Goal: Check status: Check status

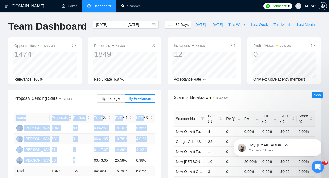
scroll to position [440, 0]
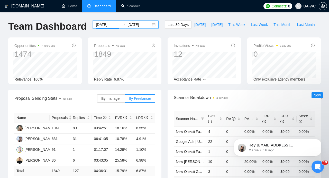
click at [112, 25] on input "[DATE]" at bounding box center [107, 25] width 23 height 6
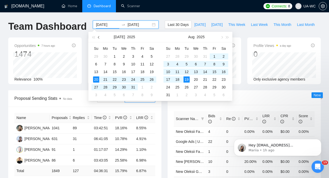
click at [98, 37] on span "button" at bounding box center [99, 37] width 3 height 3
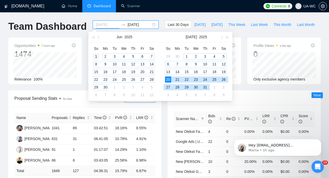
type input "[DATE]"
click at [96, 56] on div "1" at bounding box center [96, 56] width 6 height 6
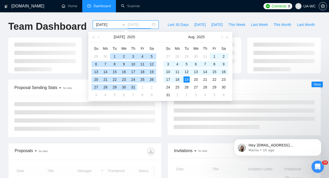
click at [135, 86] on div "31" at bounding box center [133, 87] width 6 height 6
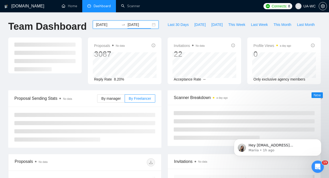
click at [134, 23] on input "[DATE]" at bounding box center [138, 25] width 23 height 6
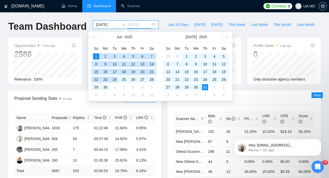
type input "[DATE]"
click at [107, 86] on div "30" at bounding box center [105, 87] width 6 height 6
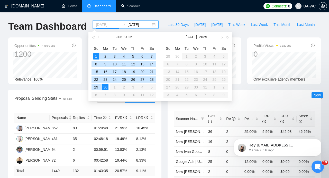
click at [97, 53] on div "1" at bounding box center [96, 56] width 6 height 6
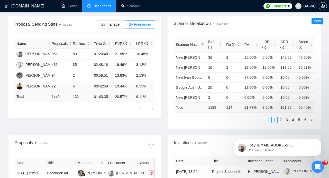
scroll to position [67, 0]
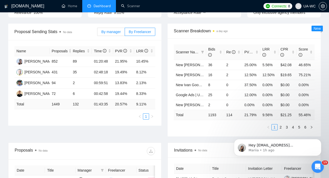
click at [116, 32] on span "By manager" at bounding box center [110, 32] width 19 height 4
click at [97, 33] on input "By manager" at bounding box center [97, 33] width 0 height 0
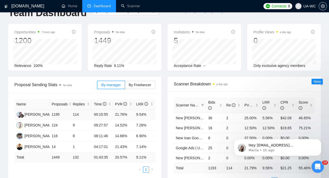
scroll to position [0, 0]
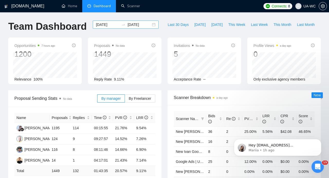
click at [119, 25] on div at bounding box center [123, 25] width 8 height 4
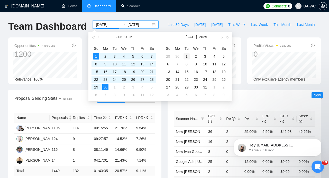
type input "[DATE]"
click at [187, 58] on div "1" at bounding box center [187, 56] width 6 height 6
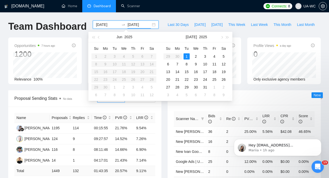
type input "[DATE]"
click at [206, 87] on div "31" at bounding box center [205, 87] width 6 height 6
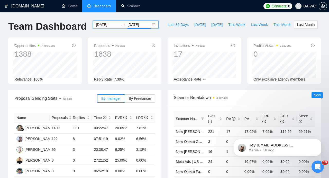
click at [108, 25] on input "[DATE]" at bounding box center [107, 25] width 23 height 6
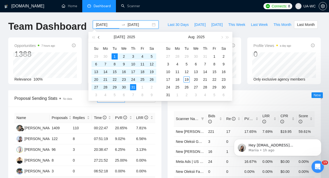
click at [98, 37] on button "button" at bounding box center [99, 37] width 6 height 10
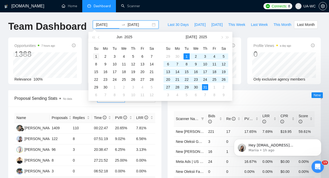
type input "[DATE]"
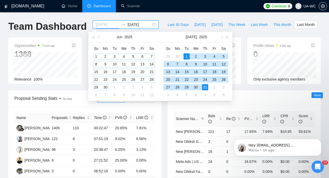
click at [94, 56] on div "1" at bounding box center [96, 56] width 6 height 6
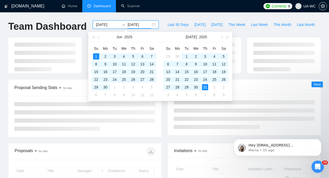
click at [130, 27] on input "[DATE]" at bounding box center [138, 25] width 23 height 6
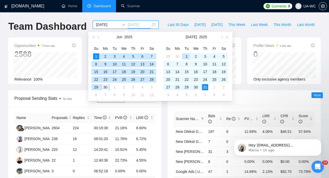
type input "[DATE]"
click at [107, 88] on div "30" at bounding box center [105, 87] width 6 height 6
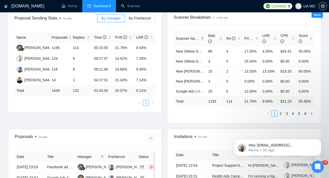
scroll to position [71, 0]
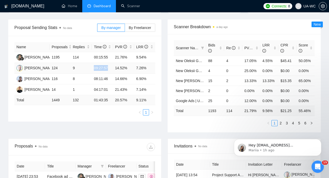
drag, startPoint x: 94, startPoint y: 68, endPoint x: 110, endPoint y: 67, distance: 16.2
click at [110, 67] on td "09:27:57" at bounding box center [102, 68] width 21 height 11
copy td "09:27:57"
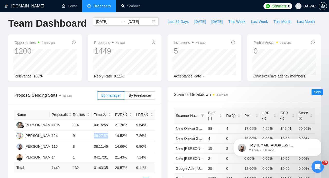
scroll to position [0, 0]
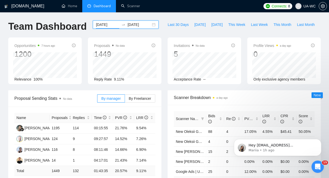
click at [105, 23] on input "[DATE]" at bounding box center [107, 25] width 23 height 6
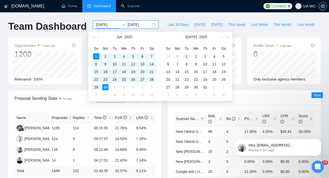
type input "[DATE]"
click at [188, 56] on div "1" at bounding box center [187, 56] width 6 height 6
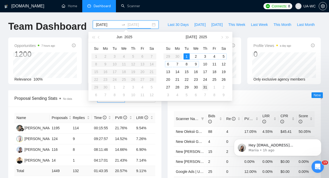
type input "[DATE]"
click at [206, 86] on div "31" at bounding box center [205, 87] width 6 height 6
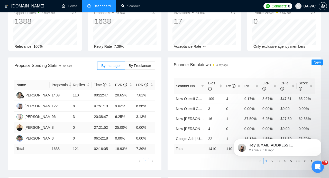
scroll to position [97, 0]
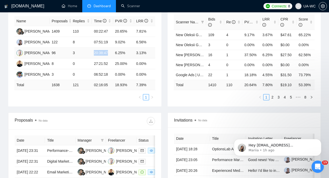
drag, startPoint x: 94, startPoint y: 53, endPoint x: 109, endPoint y: 54, distance: 15.5
click at [109, 54] on td "20:38:47" at bounding box center [102, 53] width 21 height 11
copy td "20:38:47"
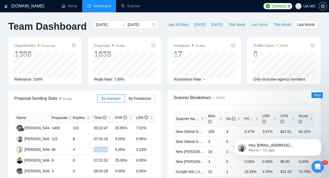
click at [257, 24] on span "Last Week" at bounding box center [259, 25] width 17 height 6
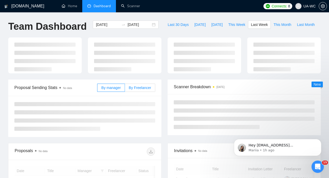
type input "[DATE]"
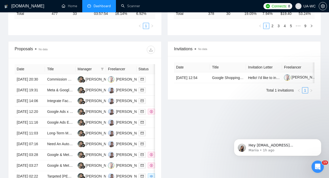
scroll to position [178, 0]
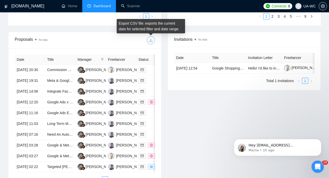
click at [152, 38] on button "button" at bounding box center [151, 40] width 8 height 8
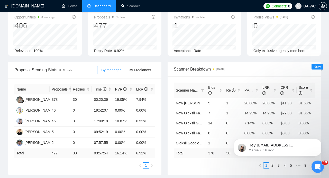
scroll to position [0, 0]
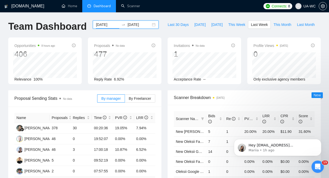
click at [114, 24] on input "[DATE]" at bounding box center [107, 25] width 23 height 6
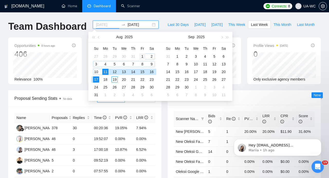
type input "[DATE]"
click at [142, 56] on div "1" at bounding box center [142, 56] width 6 height 6
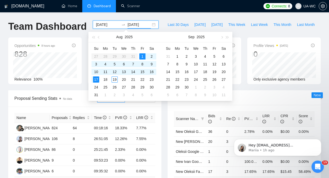
type input "[DATE]"
click at [256, 25] on span "Last Week" at bounding box center [259, 25] width 17 height 6
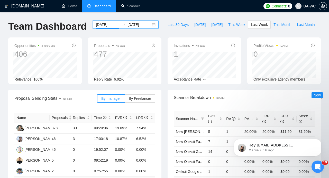
click at [105, 25] on input "[DATE]" at bounding box center [107, 25] width 23 height 6
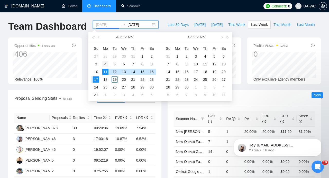
type input "[DATE]"
click at [105, 63] on div "4" at bounding box center [105, 64] width 6 height 6
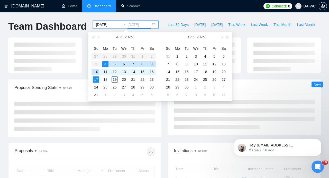
click at [98, 71] on div "10" at bounding box center [96, 72] width 6 height 6
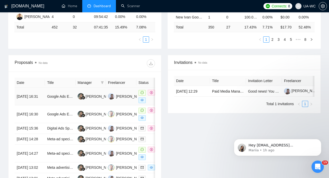
scroll to position [155, 0]
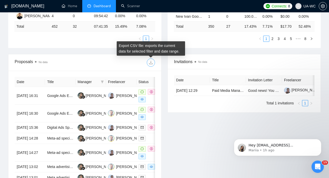
click at [152, 63] on icon "download" at bounding box center [151, 63] width 4 height 4
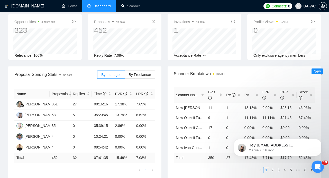
scroll to position [0, 0]
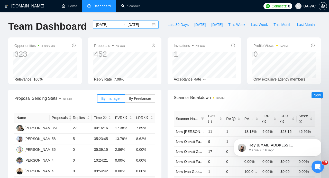
click at [132, 25] on input "[DATE]" at bounding box center [138, 25] width 23 height 6
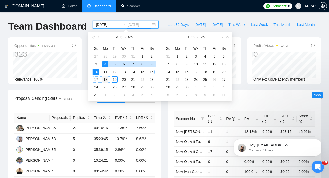
type input "[DATE]"
click at [106, 80] on div "18" at bounding box center [105, 80] width 6 height 6
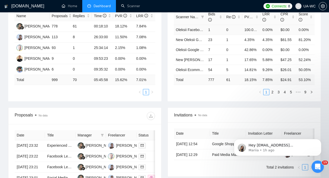
scroll to position [94, 0]
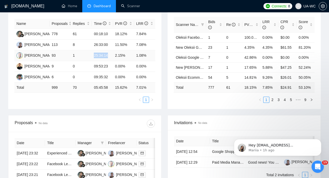
drag, startPoint x: 94, startPoint y: 55, endPoint x: 111, endPoint y: 55, distance: 17.0
click at [111, 55] on td "25:34:14" at bounding box center [102, 55] width 21 height 11
copy td "25:34:14"
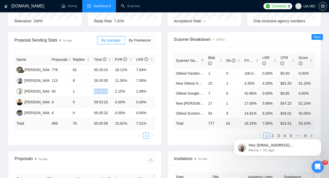
scroll to position [56, 0]
